Goal: Information Seeking & Learning: Check status

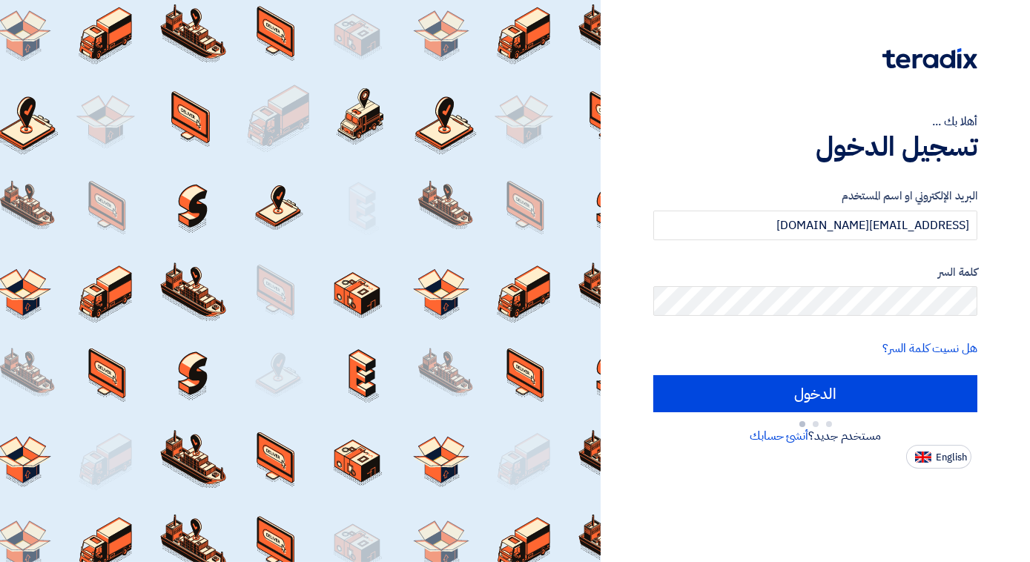
type input "Sign in"
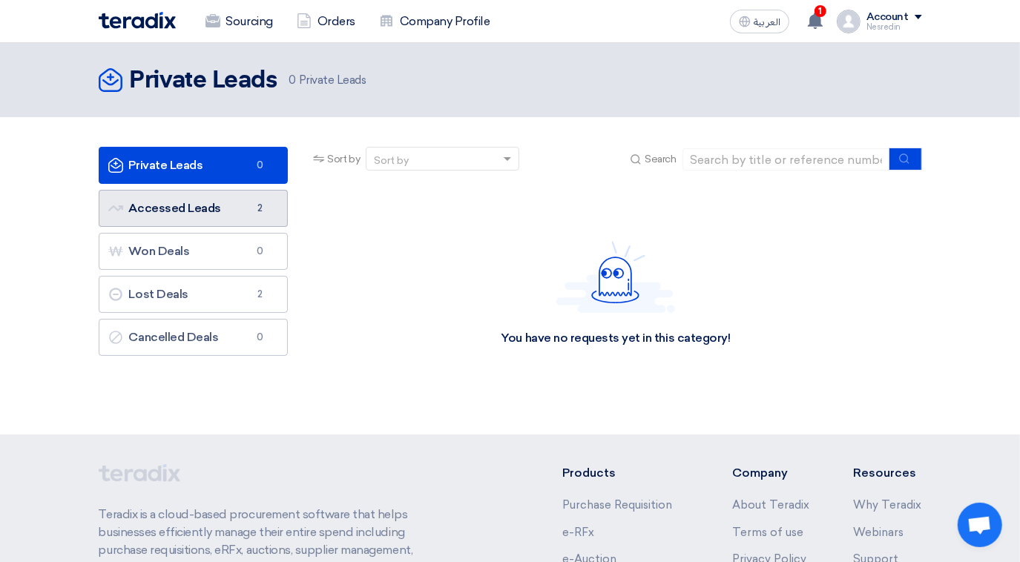
click at [208, 214] on link "Accessed Leads Accessed Leads 2" at bounding box center [193, 208] width 189 height 37
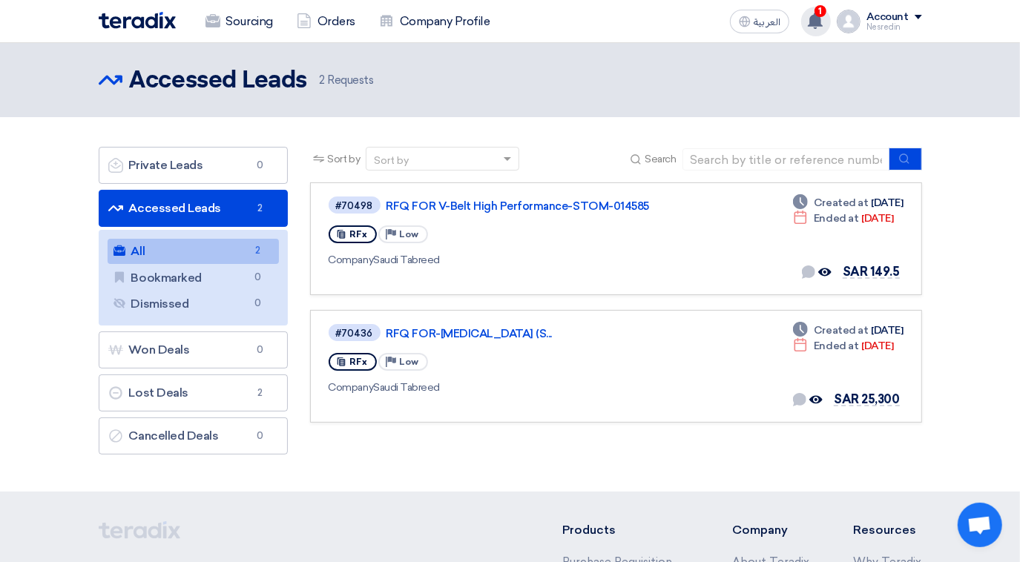
click at [823, 14] on span "1" at bounding box center [820, 11] width 12 height 12
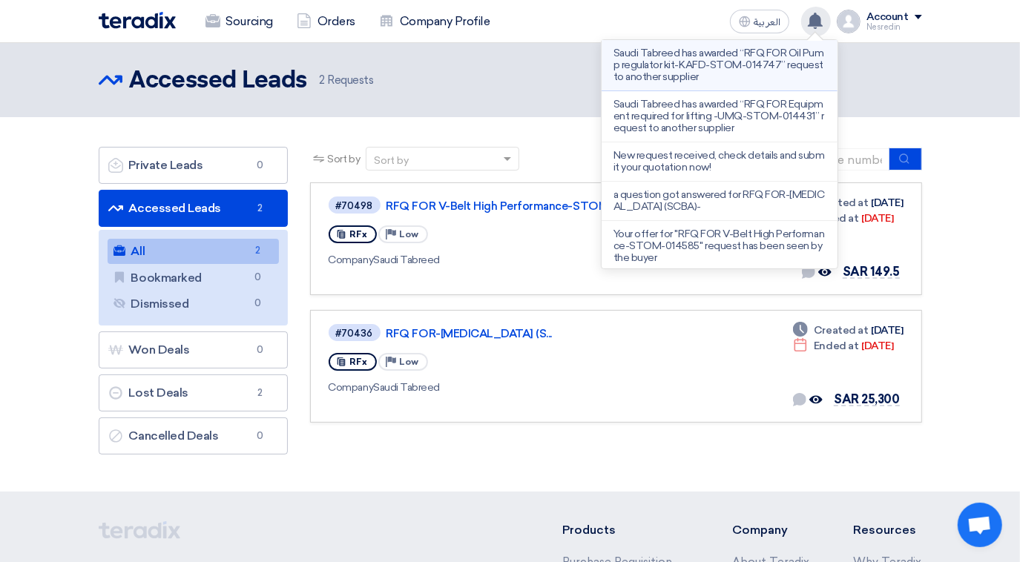
click at [670, 67] on p "Saudi Tabreed has awarded “RFQ FOR Oil Pump regulator kit-KAFD-STOM-014747” req…" at bounding box center [719, 65] width 212 height 36
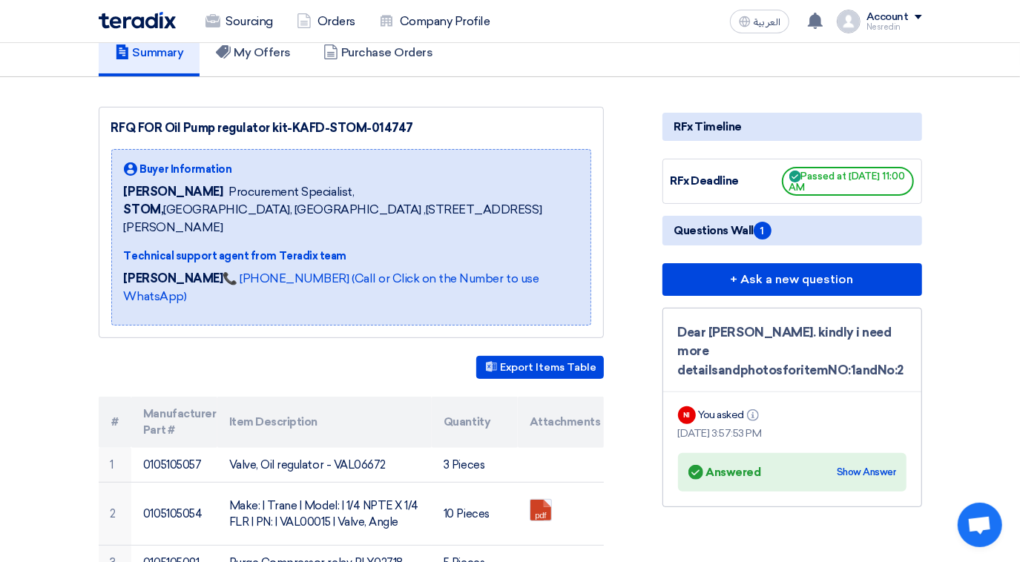
scroll to position [269, 0]
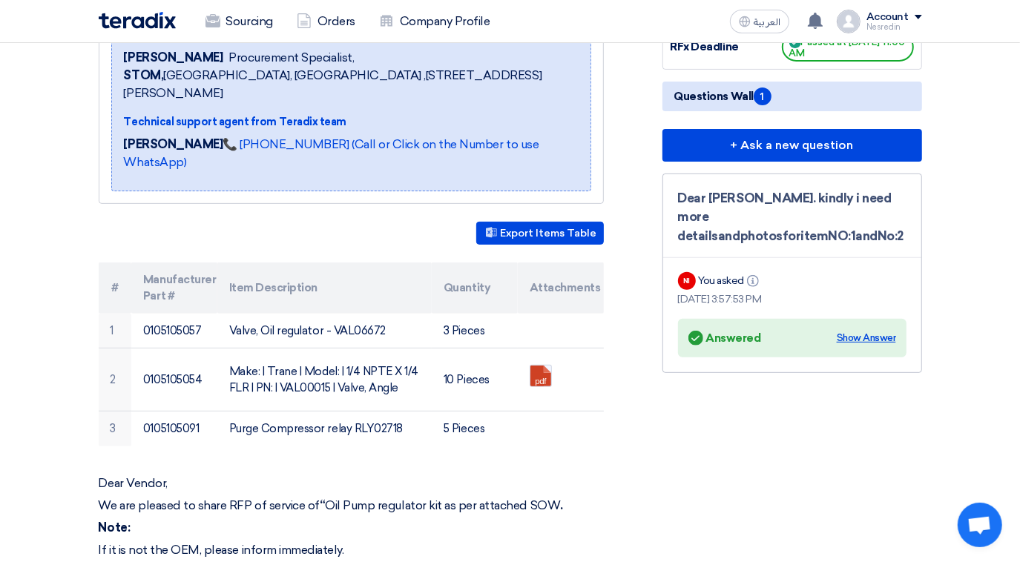
click at [866, 331] on div "Show Answer" at bounding box center [865, 338] width 59 height 15
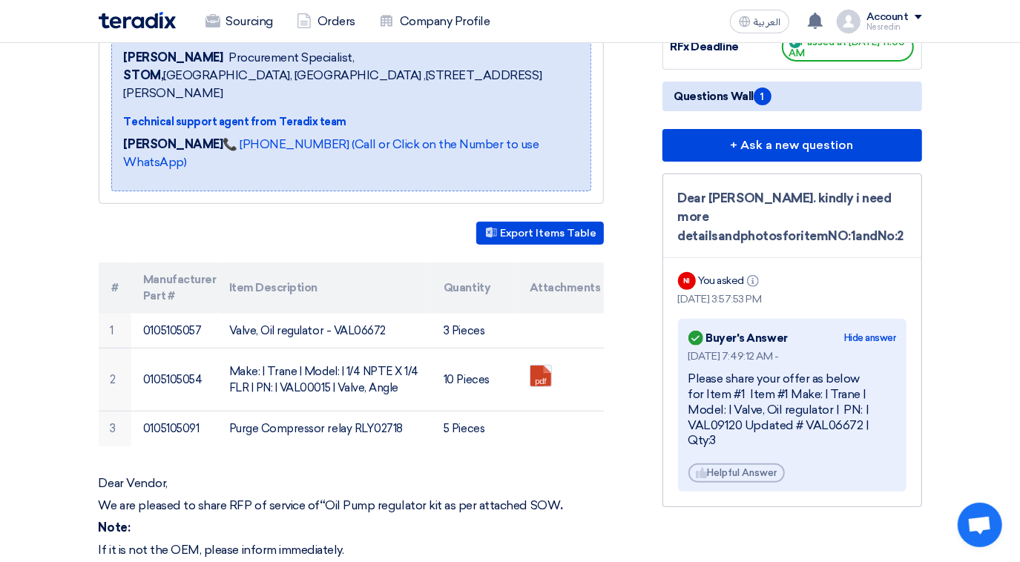
click at [866, 331] on div "Hide answer" at bounding box center [870, 338] width 52 height 15
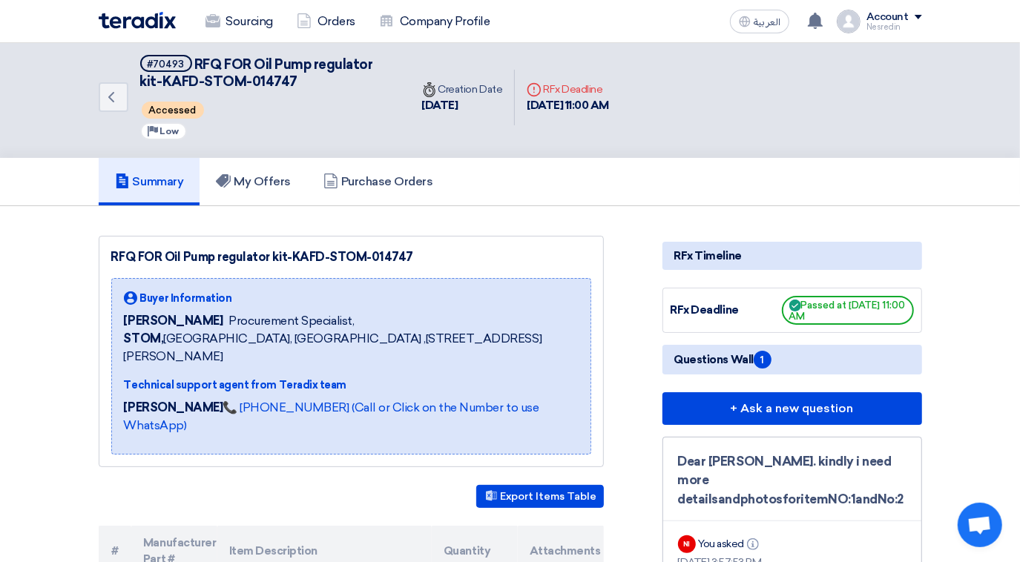
scroll to position [0, 0]
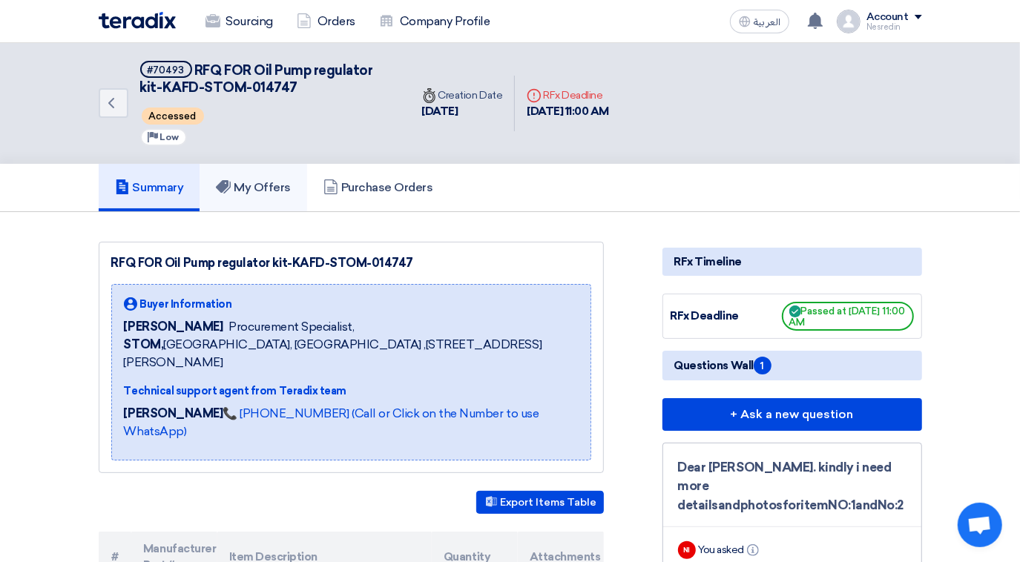
click at [273, 187] on h5 "My Offers" at bounding box center [253, 187] width 75 height 15
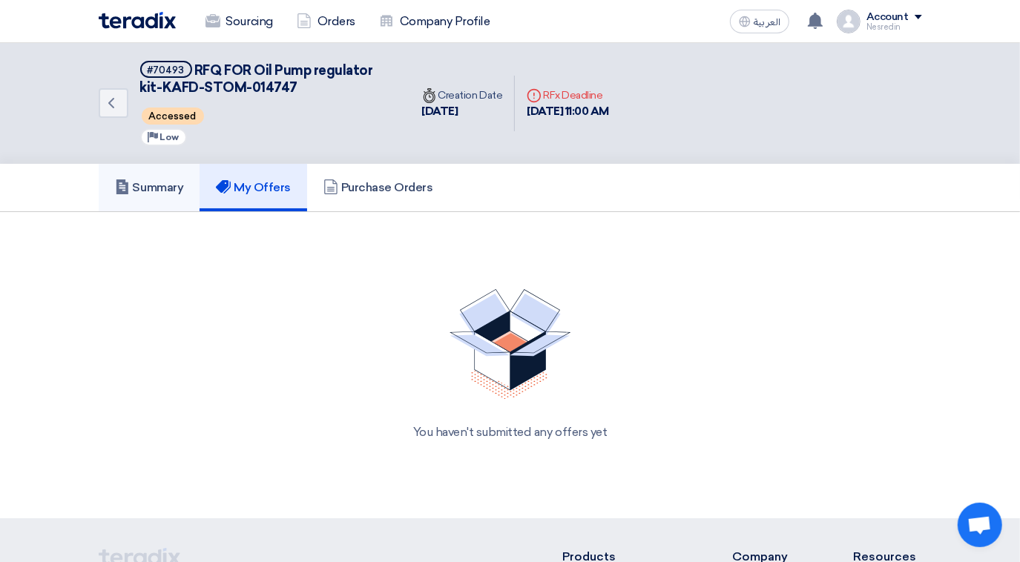
click at [160, 187] on h5 "Summary" at bounding box center [149, 187] width 69 height 15
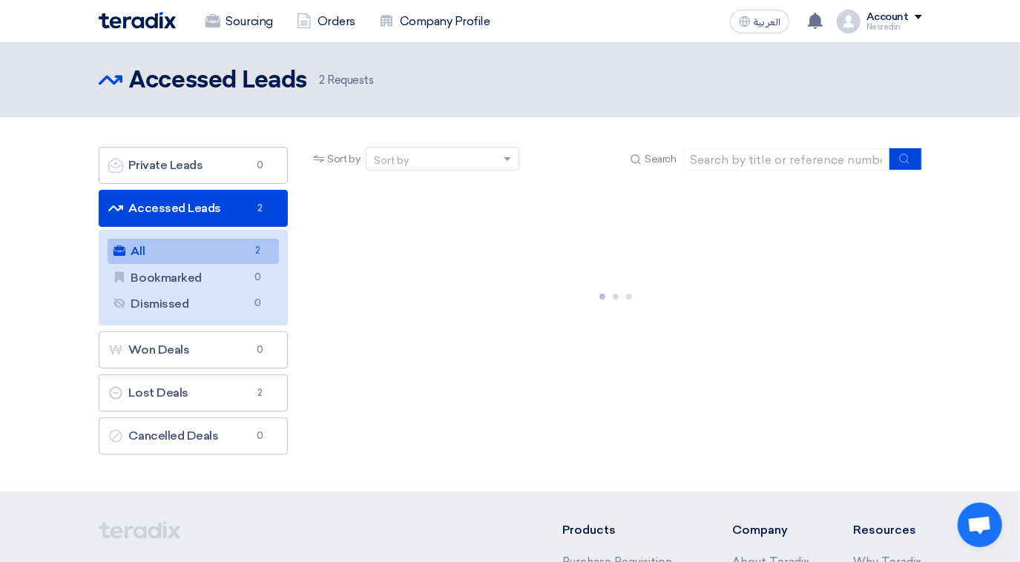
click at [194, 256] on link "All All 2" at bounding box center [193, 251] width 171 height 25
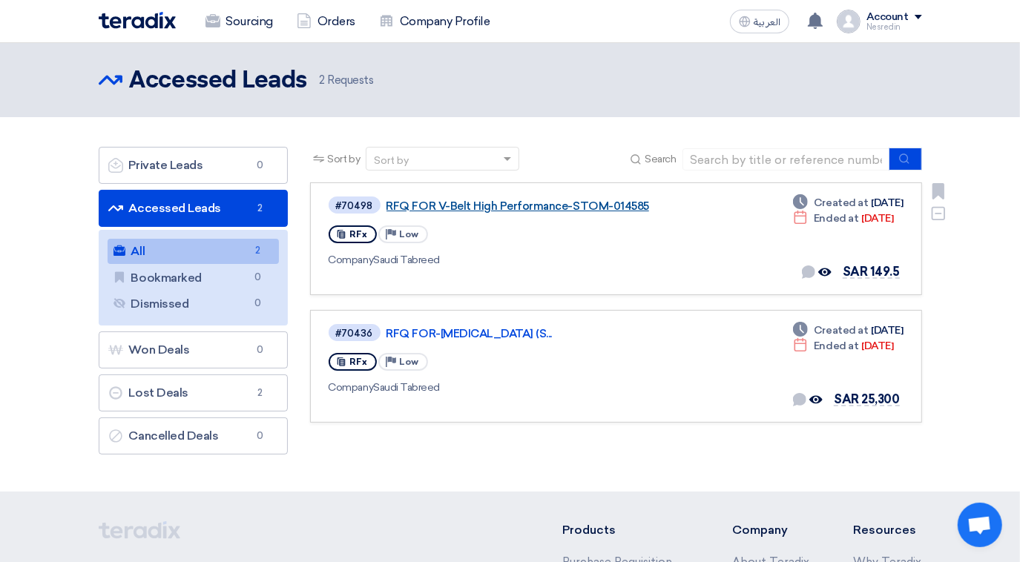
click at [578, 201] on link "RFQ FOR V-Belt High Performance-STOM-014585" at bounding box center [571, 205] width 371 height 13
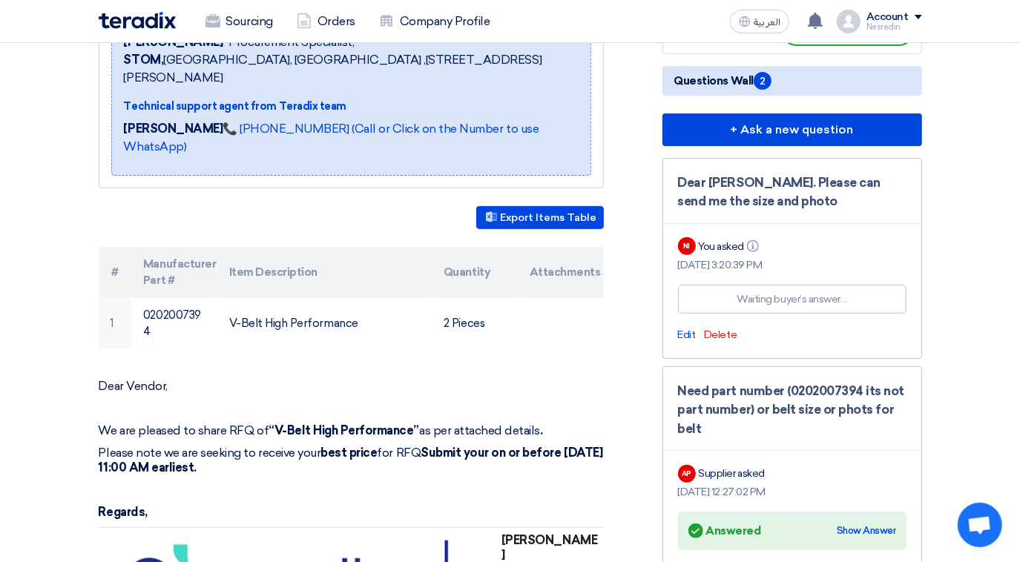
scroll to position [337, 0]
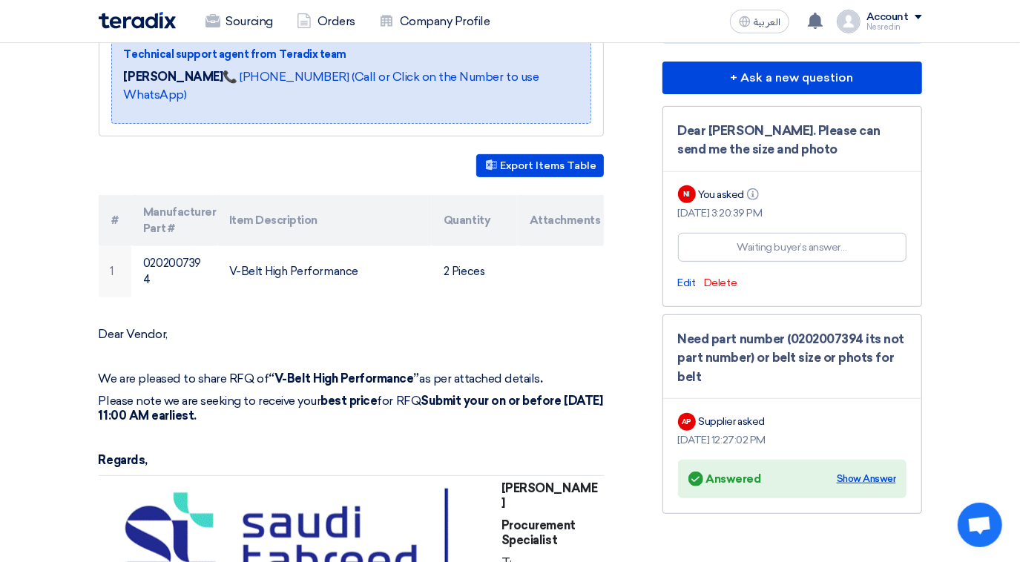
click at [874, 473] on div "Show Answer" at bounding box center [865, 479] width 59 height 15
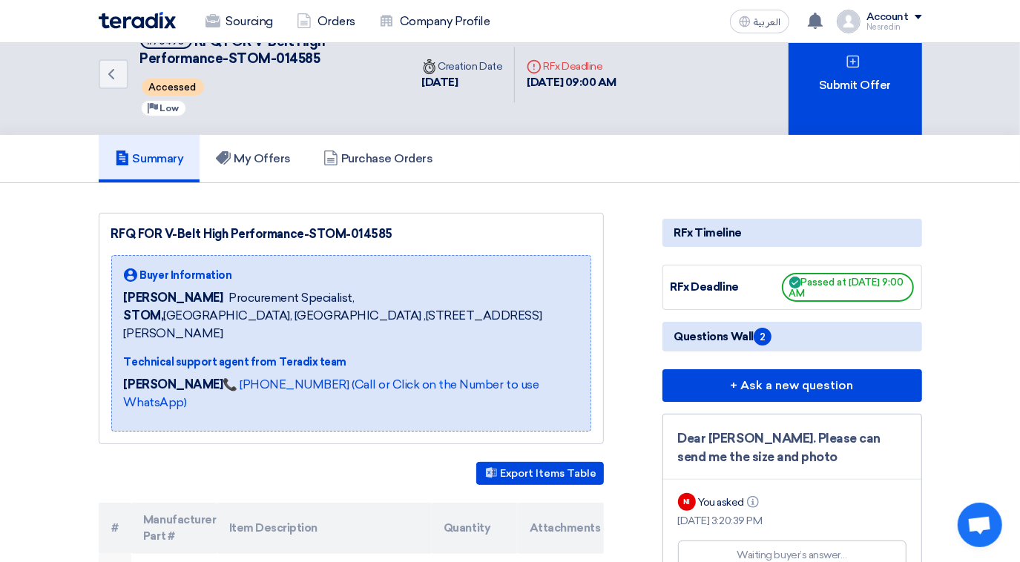
scroll to position [0, 0]
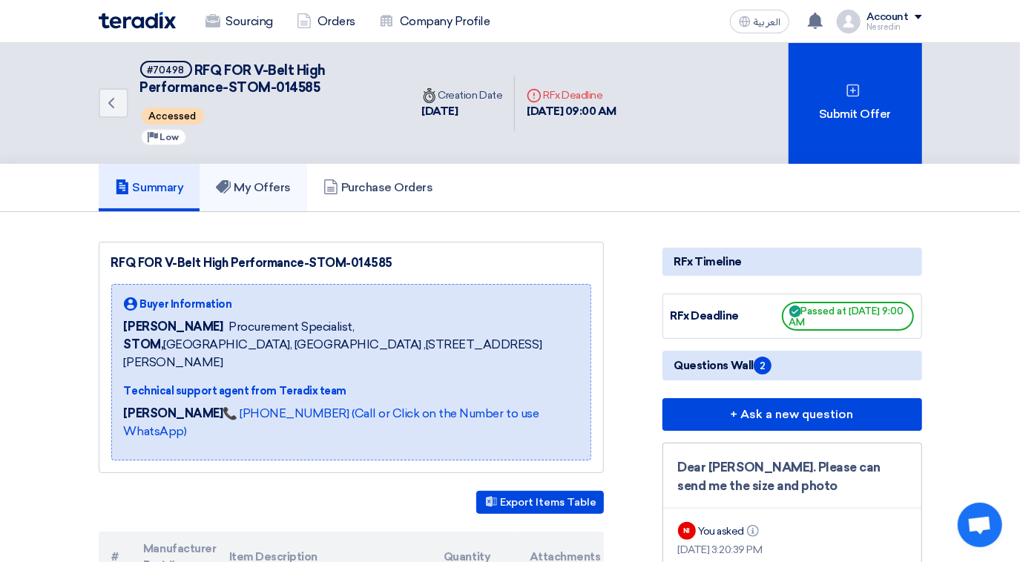
click at [279, 186] on h5 "My Offers" at bounding box center [253, 187] width 75 height 15
